Goal: Navigation & Orientation: Find specific page/section

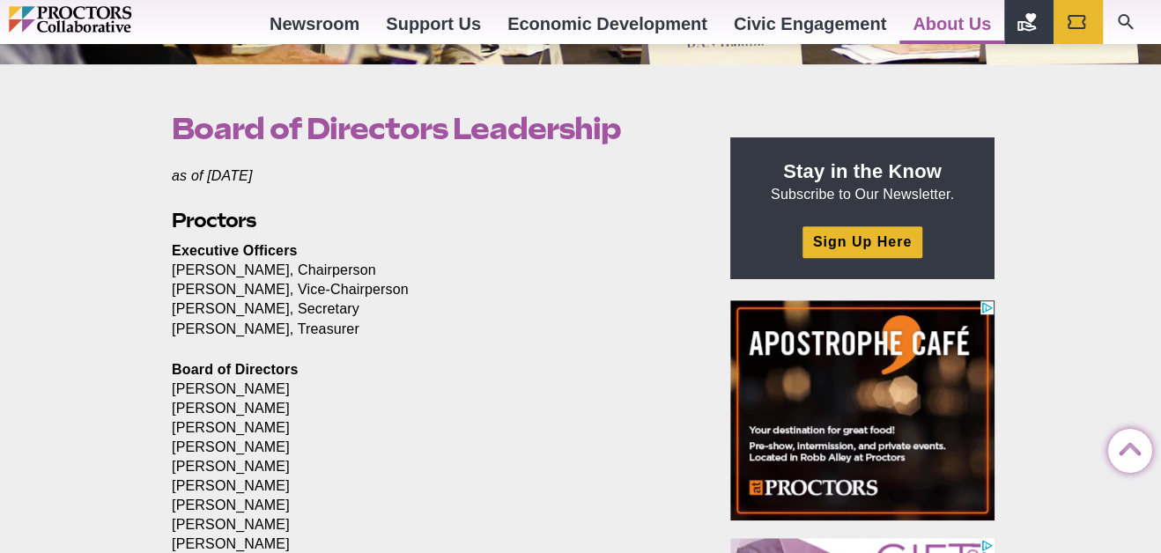
scroll to position [502, 0]
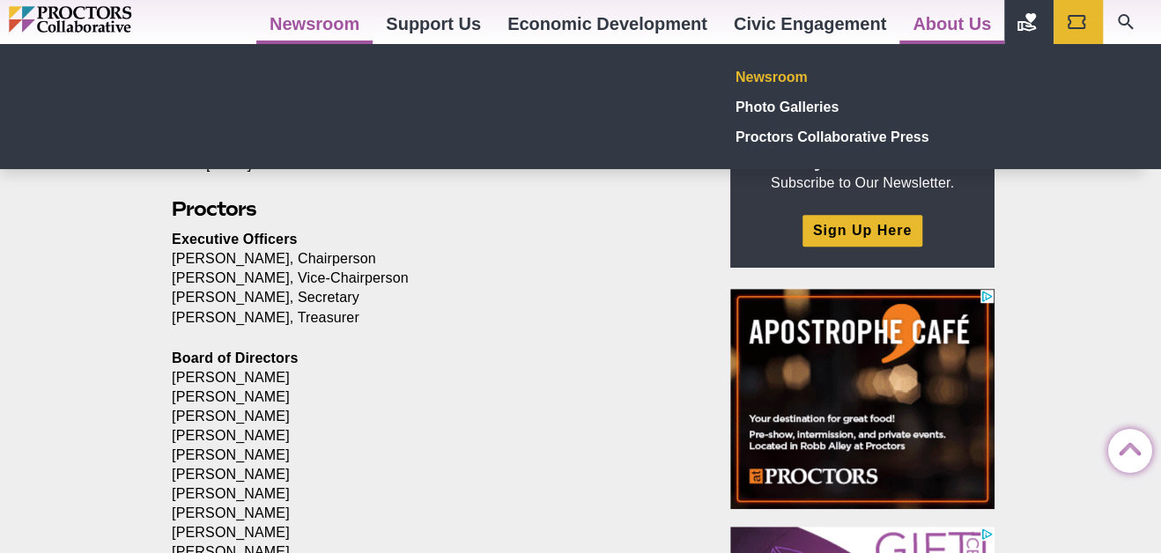
click at [767, 72] on link "Newsroom" at bounding box center [857, 77] width 257 height 30
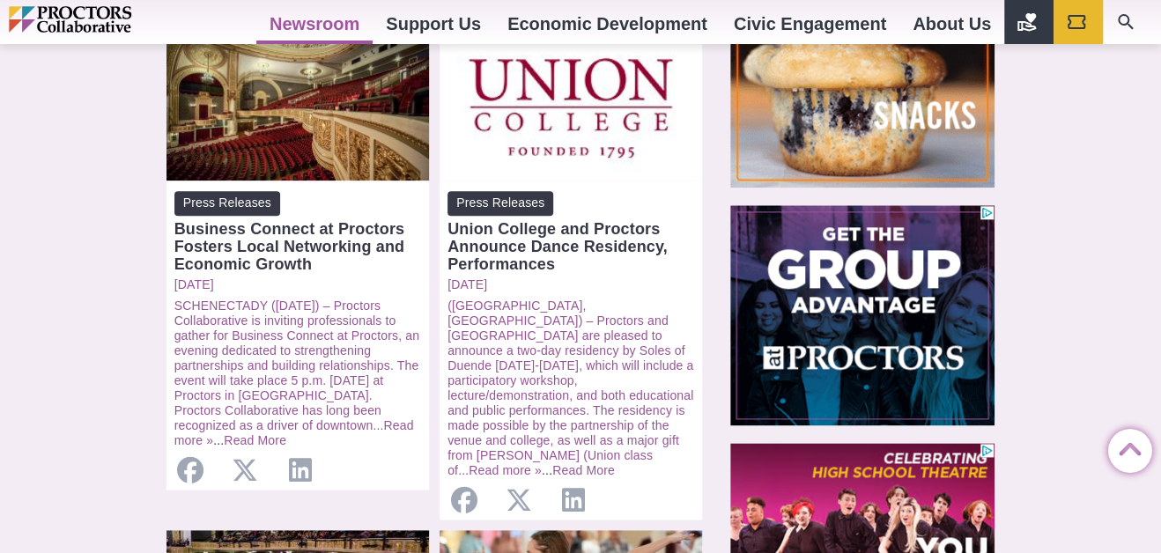
scroll to position [924, 0]
